Goal: Task Accomplishment & Management: Complete application form

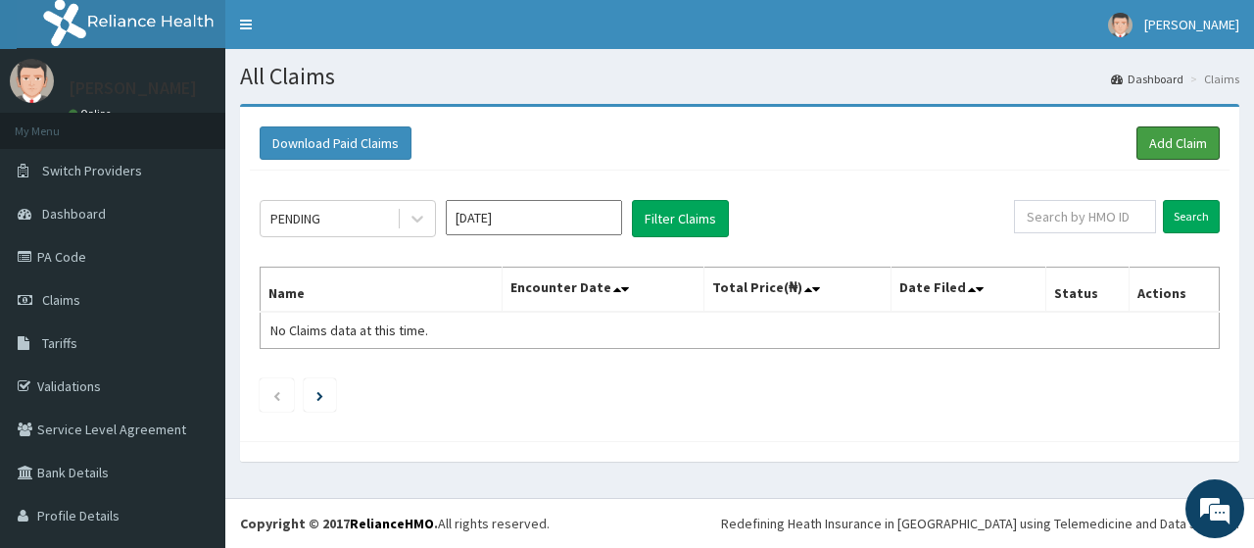
click at [1166, 153] on link "Add Claim" at bounding box center [1177, 142] width 83 height 33
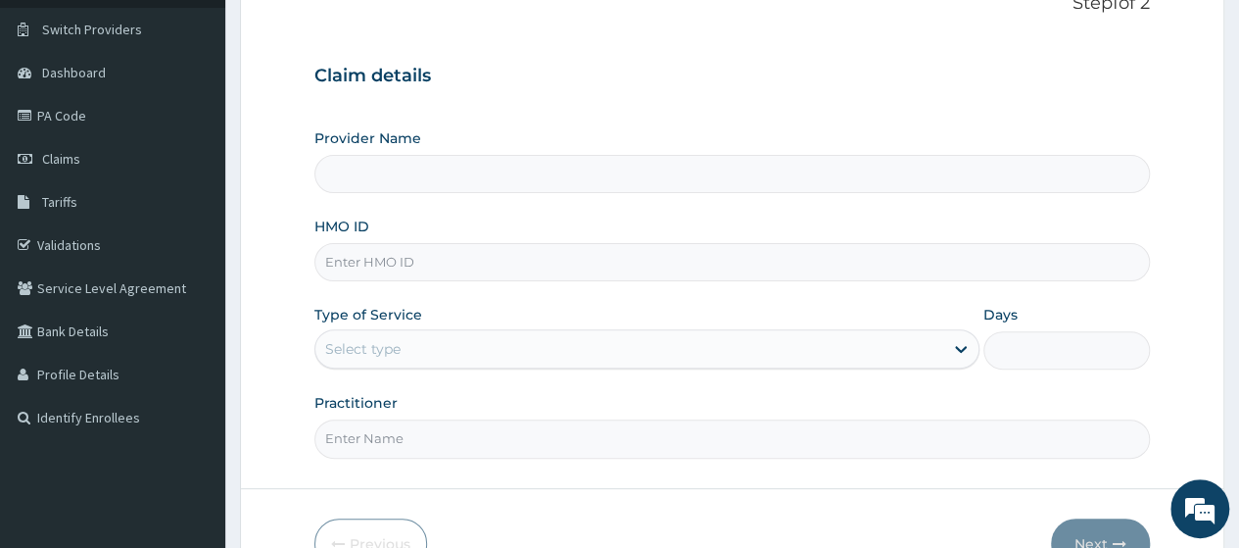
scroll to position [145, 0]
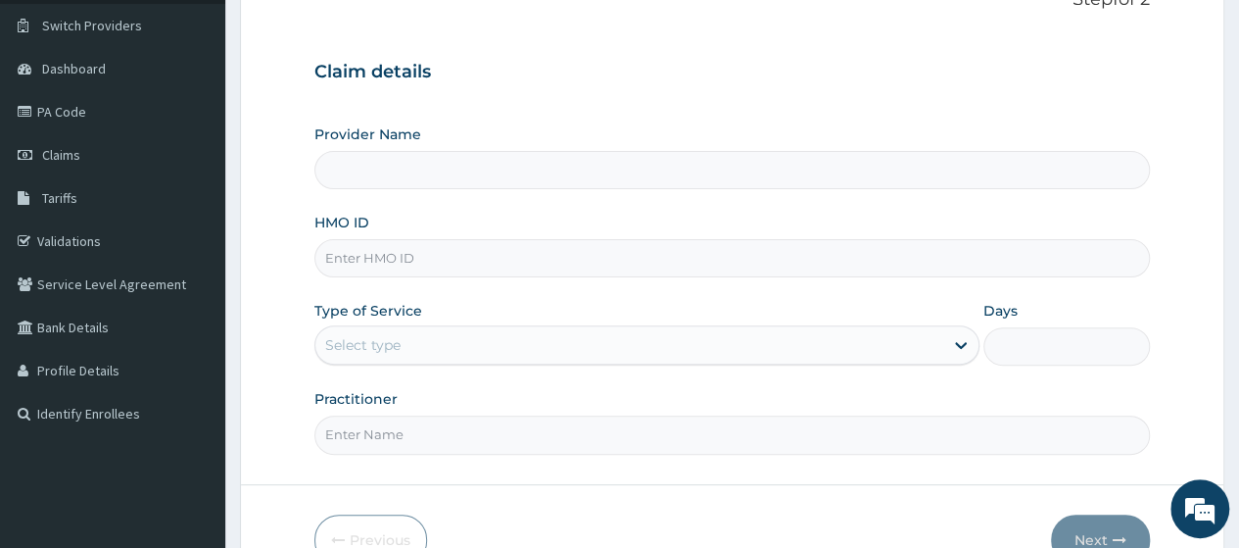
click at [437, 259] on input "HMO ID" at bounding box center [732, 258] width 836 height 38
type input "Go Fitness Gym"
type input "1"
type input "LTI/10145/A"
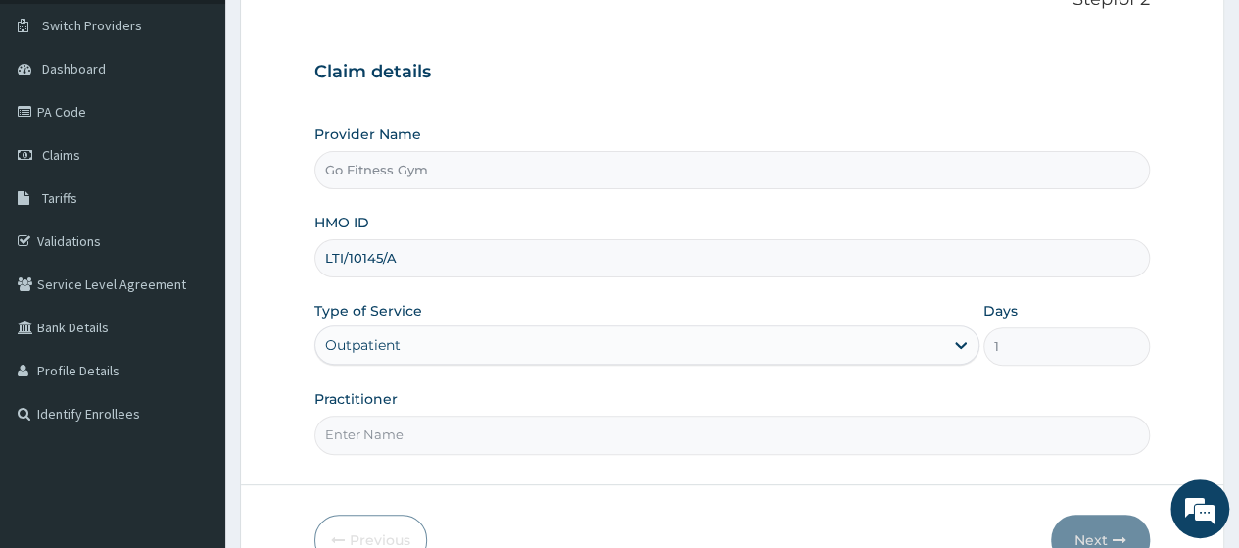
click at [402, 435] on input "Practitioner" at bounding box center [732, 434] width 836 height 38
type input "Gofitness centre"
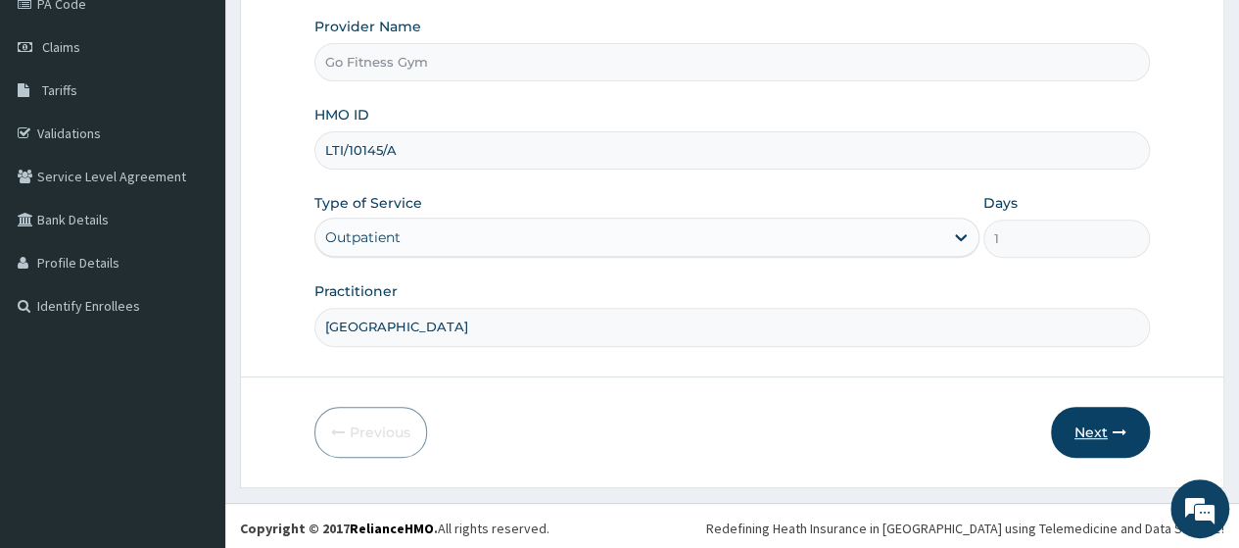
click at [1093, 432] on button "Next" at bounding box center [1100, 432] width 99 height 51
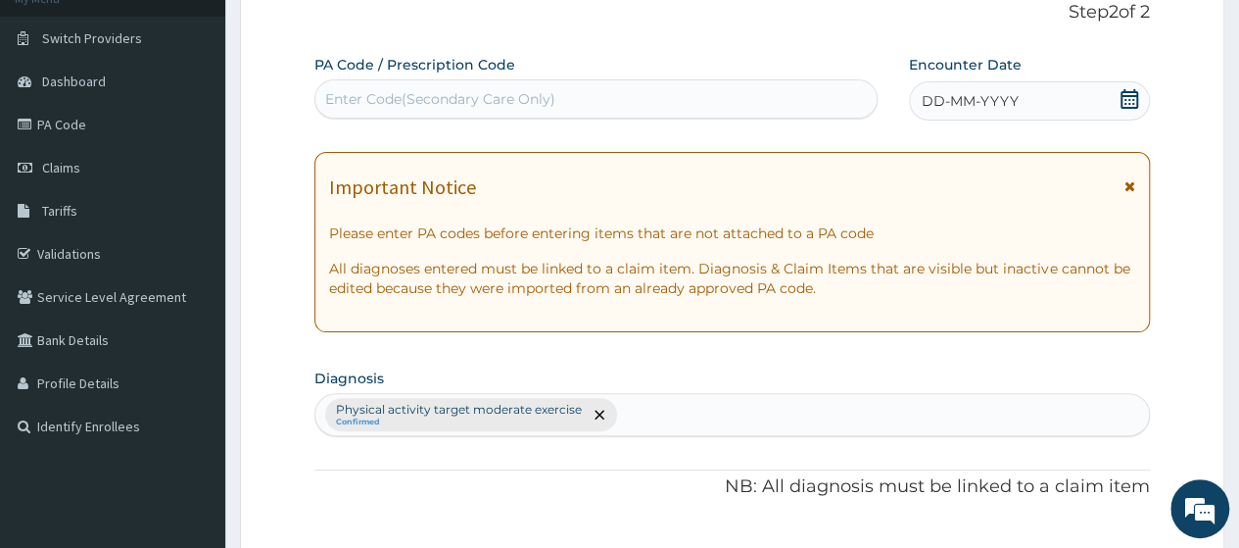
scroll to position [46, 0]
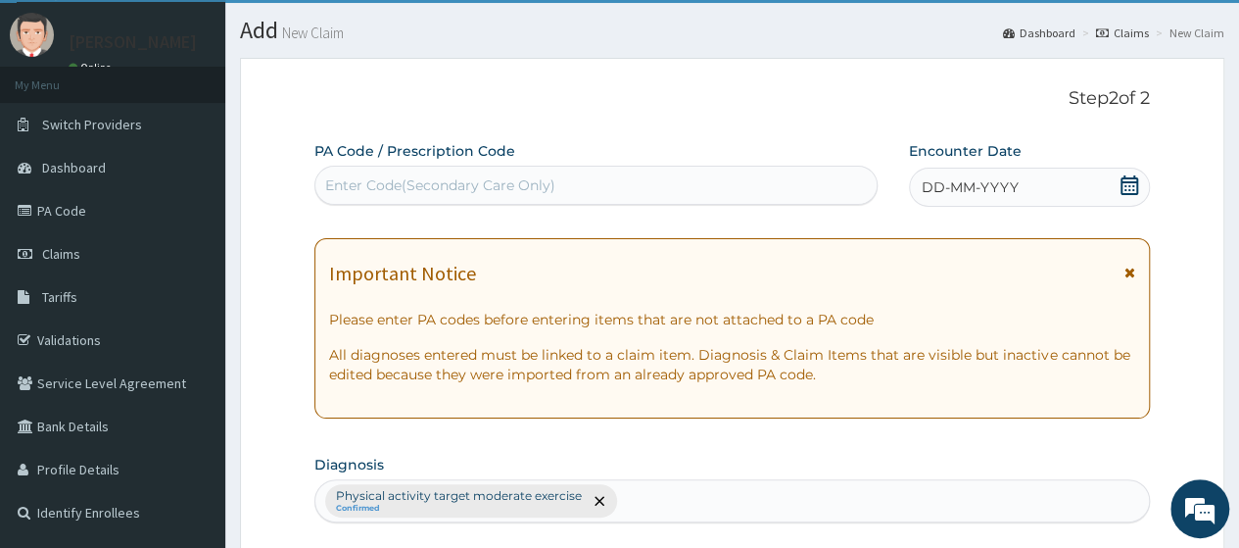
click at [628, 183] on div "Enter Code(Secondary Care Only)" at bounding box center [595, 184] width 560 height 31
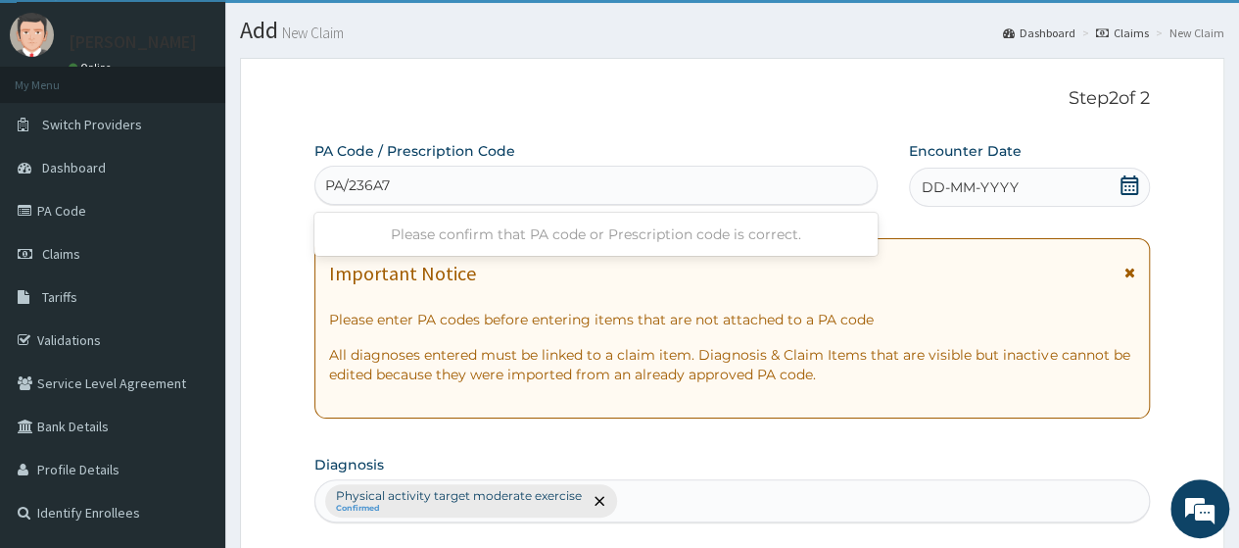
type input "PA/236A7B"
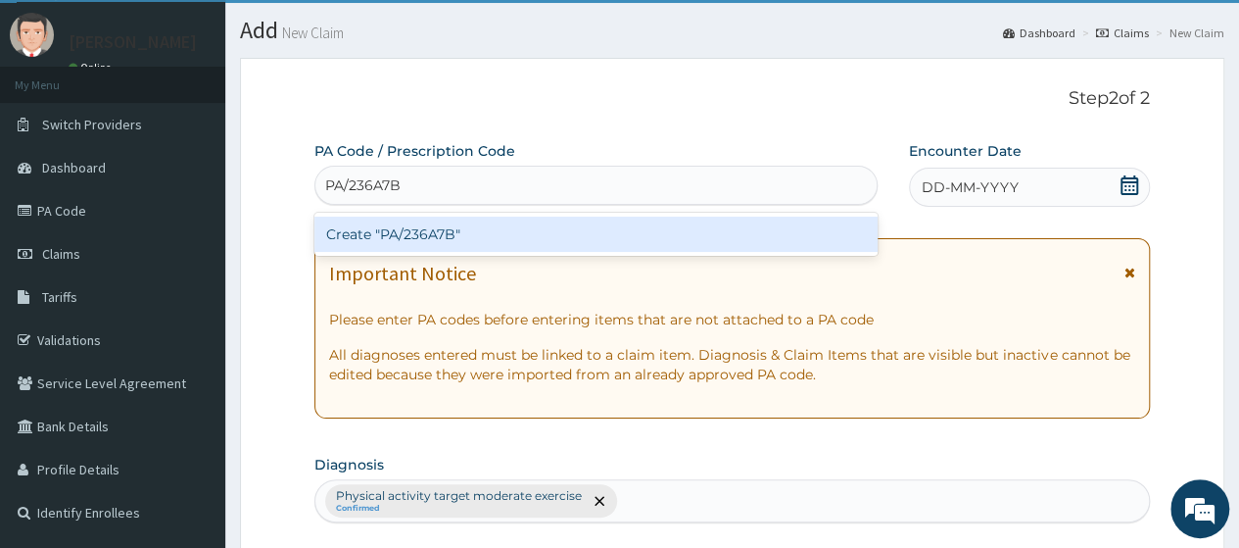
click at [629, 244] on div "Create "PA/236A7B"" at bounding box center [595, 233] width 562 height 35
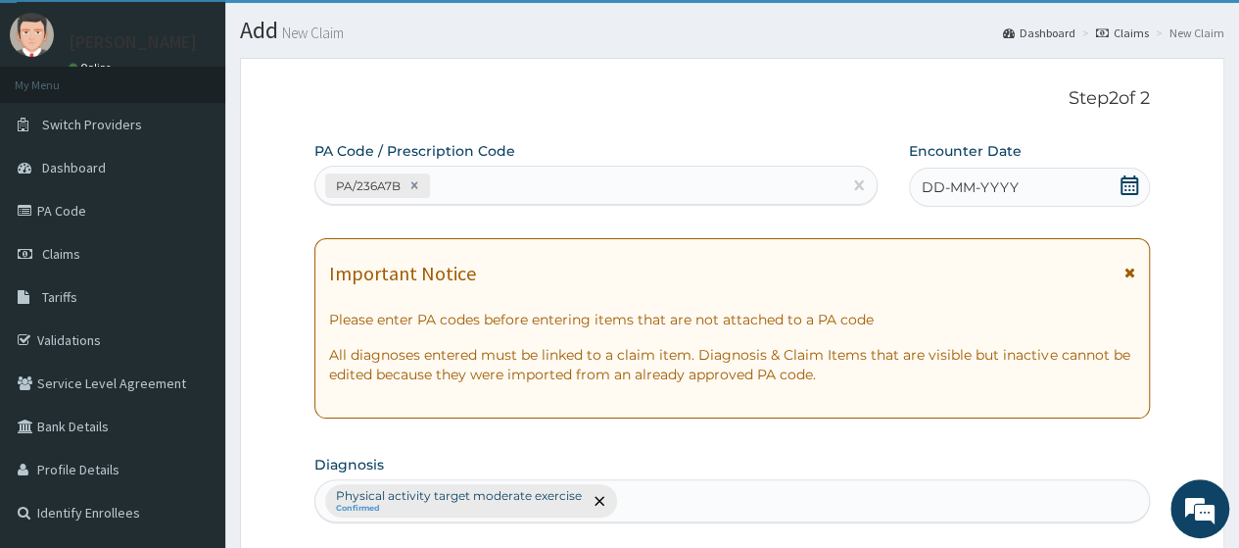
click at [1134, 179] on icon at bounding box center [1130, 185] width 20 height 20
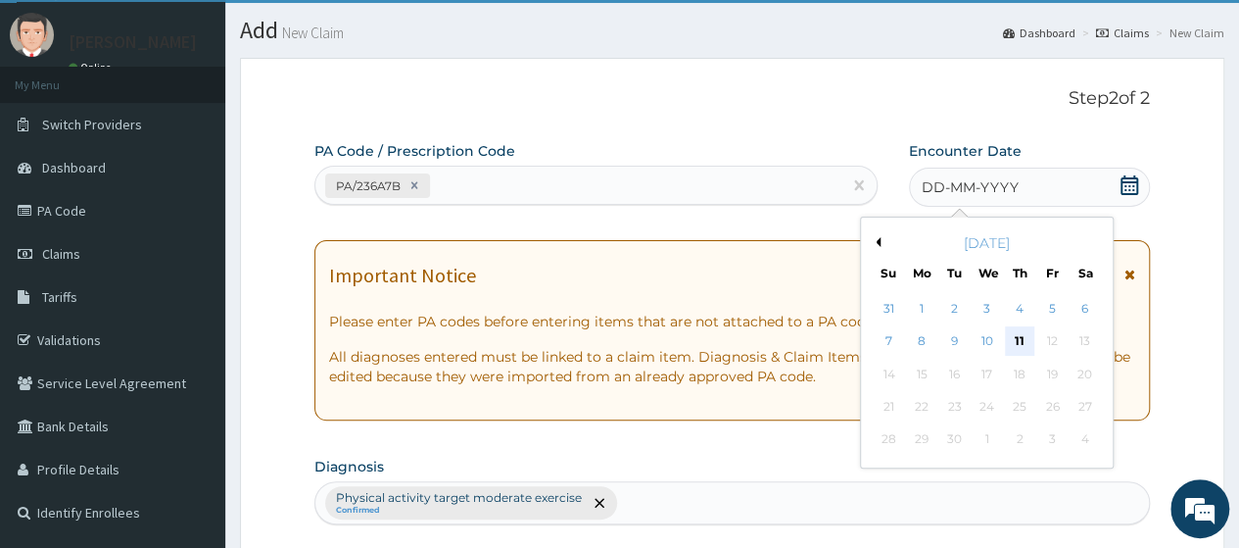
click at [1013, 341] on div "11" at bounding box center [1019, 341] width 29 height 29
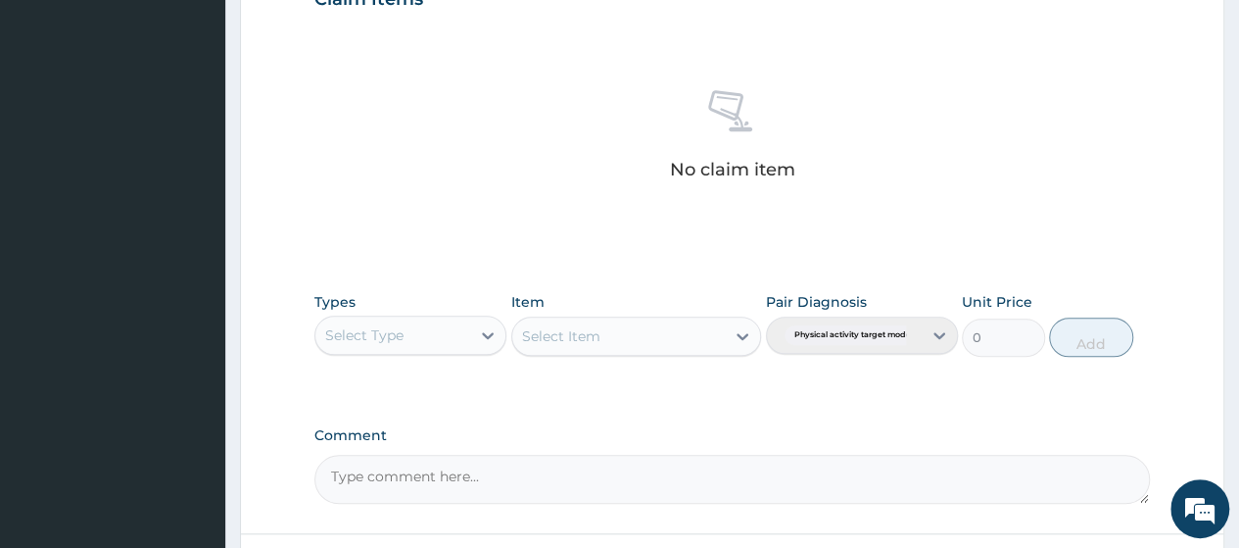
scroll to position [861, 0]
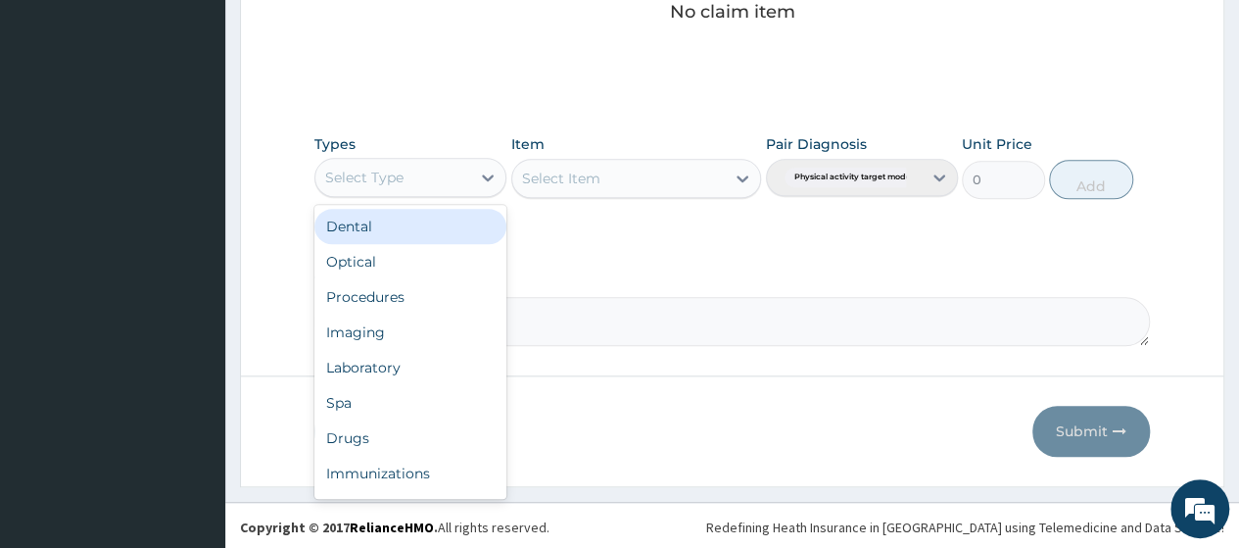
click at [400, 187] on div "Select Type" at bounding box center [392, 177] width 155 height 31
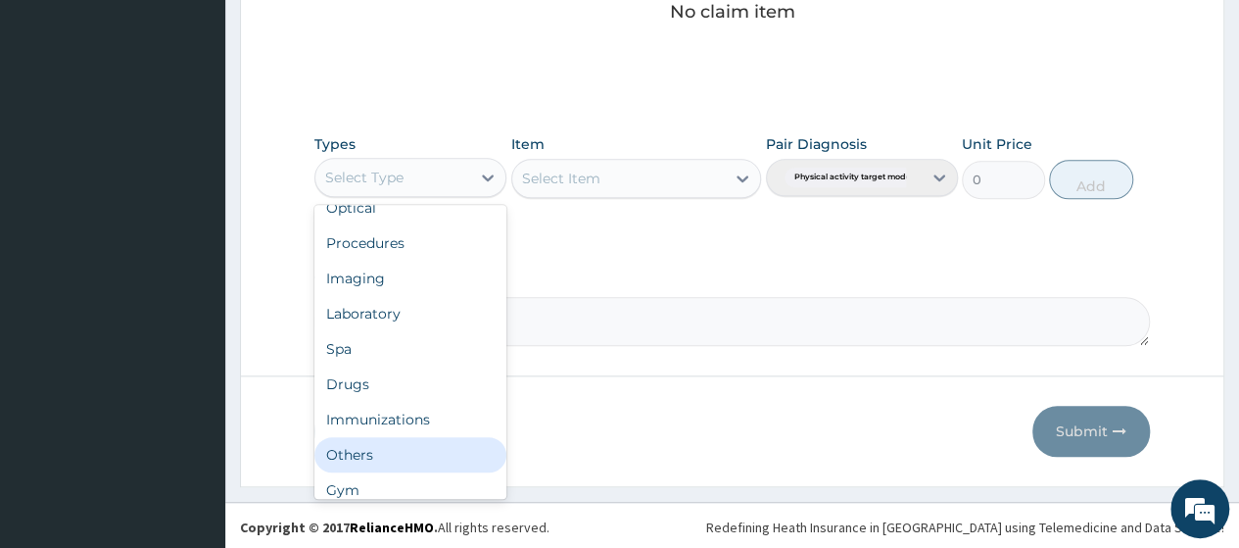
scroll to position [67, 0]
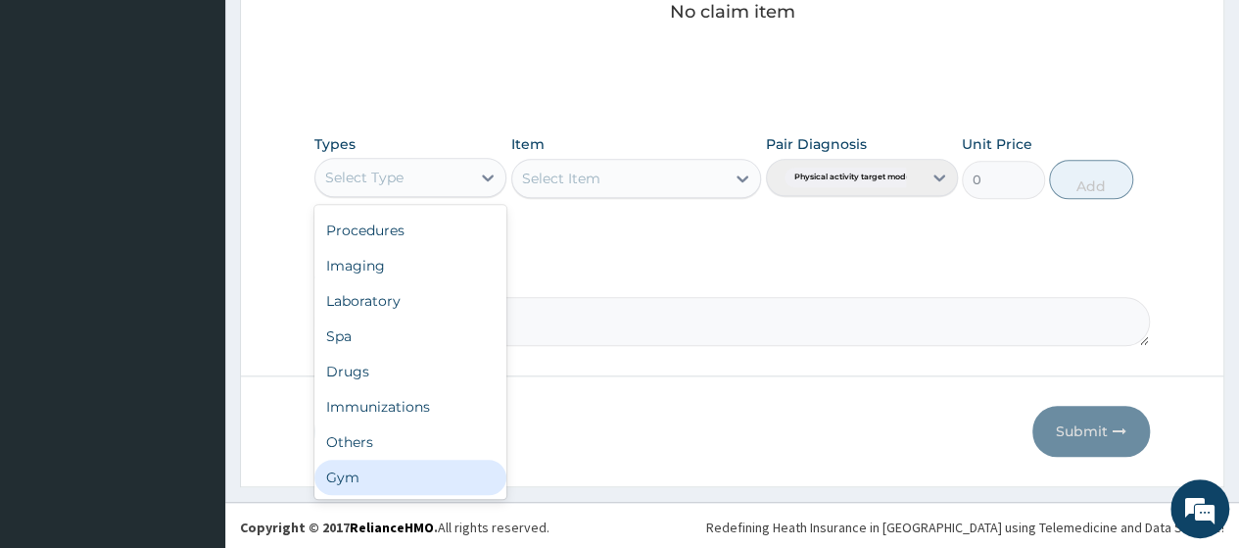
click at [449, 469] on div "Gym" at bounding box center [410, 476] width 192 height 35
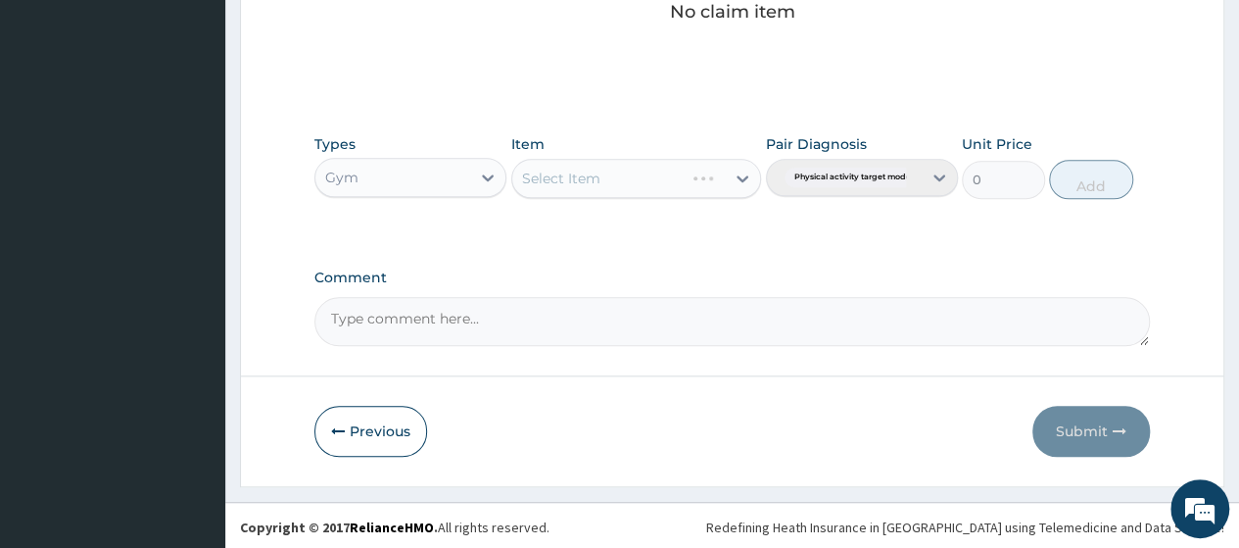
click at [701, 183] on div "Select Item" at bounding box center [636, 178] width 251 height 39
click at [721, 182] on div "Select Item" at bounding box center [619, 178] width 214 height 31
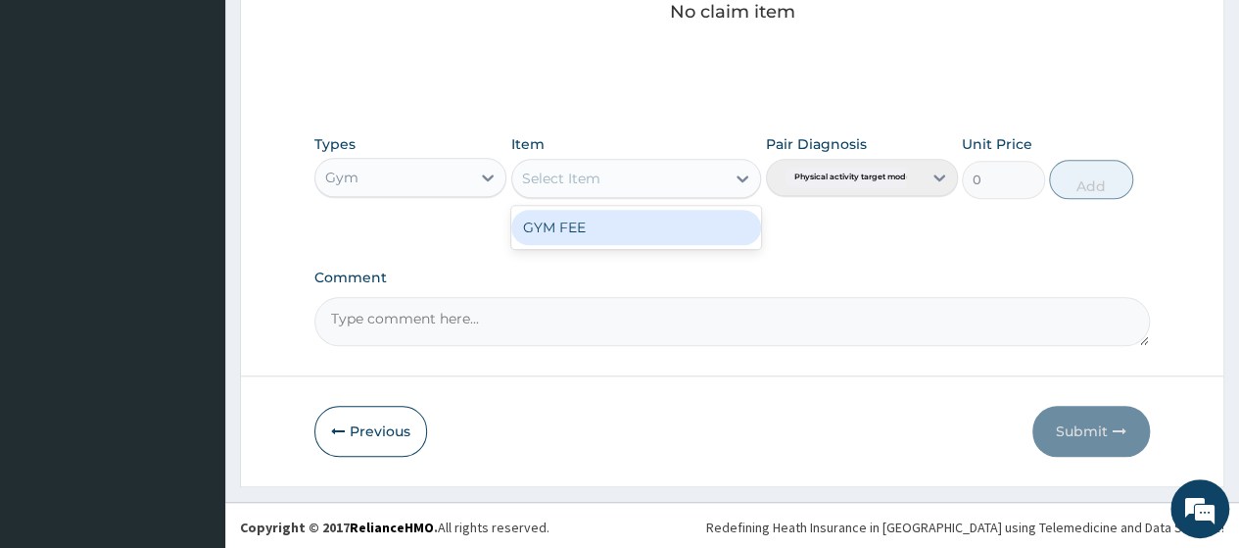
click at [676, 229] on div "GYM FEE" at bounding box center [636, 227] width 251 height 35
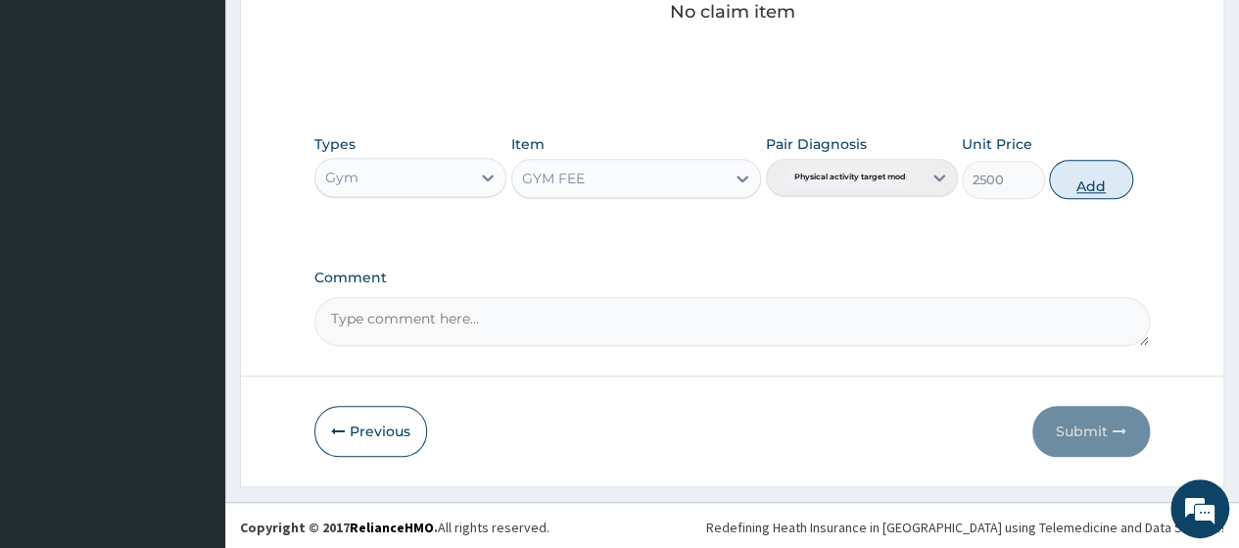
click at [1072, 174] on button "Add" at bounding box center [1090, 179] width 83 height 39
type input "0"
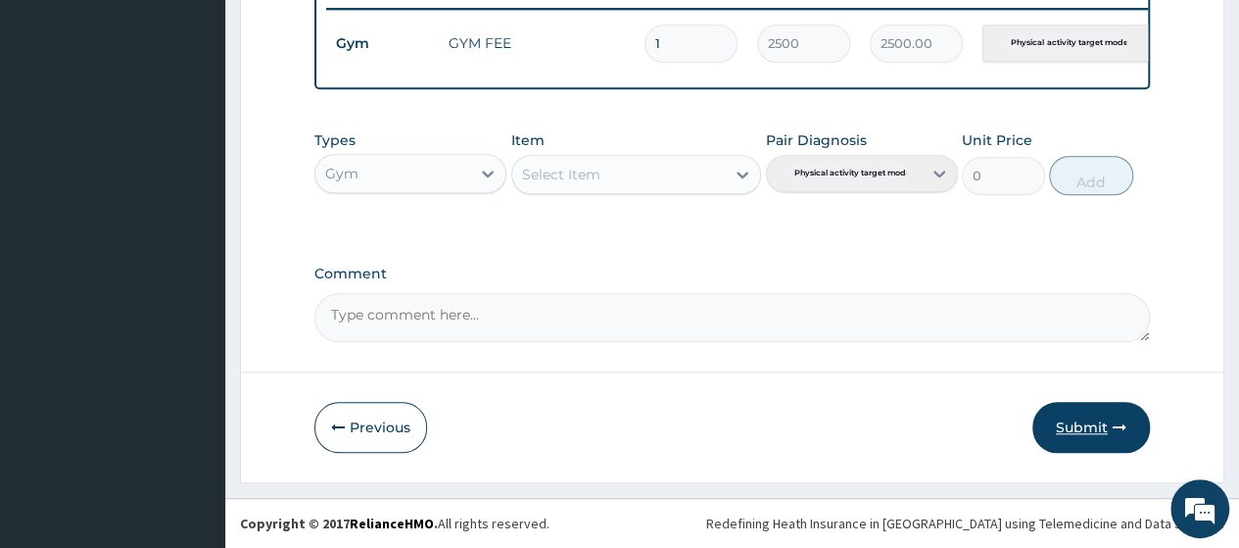
click at [1093, 442] on button "Submit" at bounding box center [1091, 427] width 118 height 51
